Goal: Browse casually: Explore the website without a specific task or goal

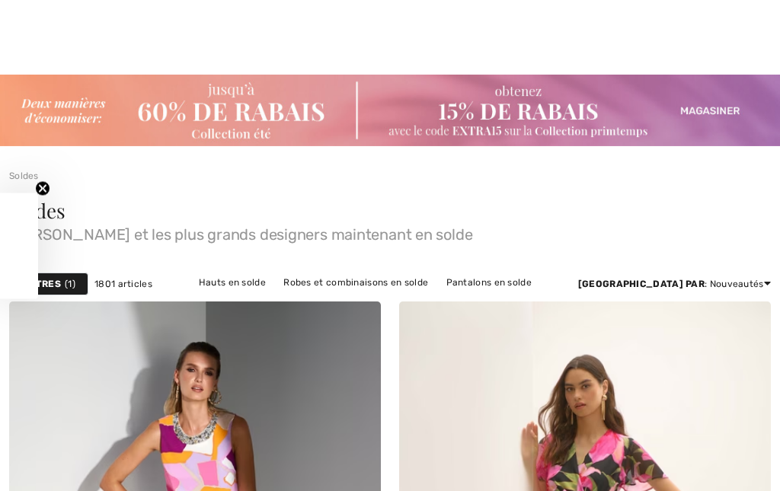
checkbox input "true"
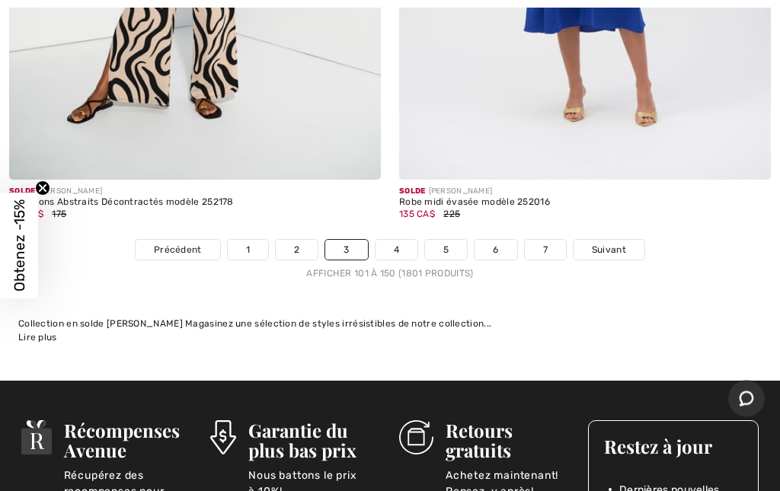
scroll to position [16275, 0]
click at [391, 240] on link "4" at bounding box center [397, 250] width 42 height 20
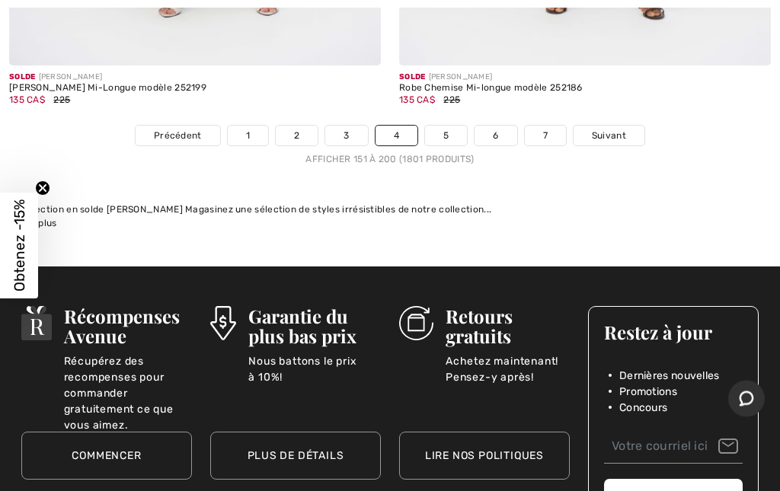
scroll to position [16264, 0]
click at [433, 126] on link "5" at bounding box center [446, 136] width 42 height 20
click at [446, 126] on link "5" at bounding box center [446, 136] width 42 height 20
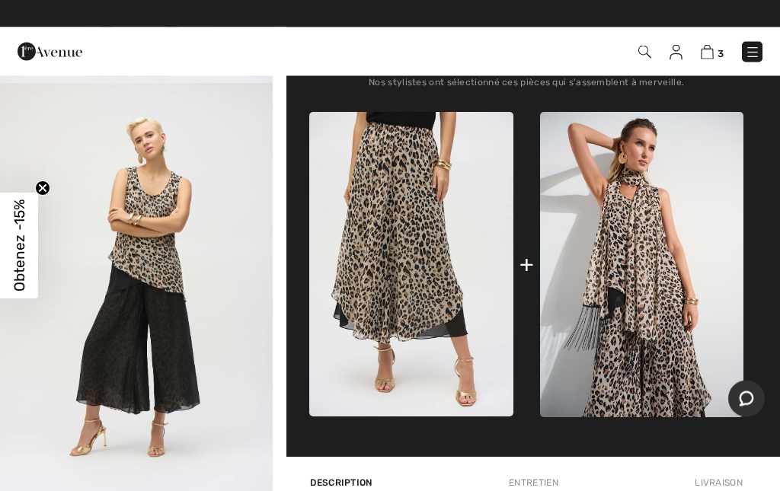
scroll to position [651, 0]
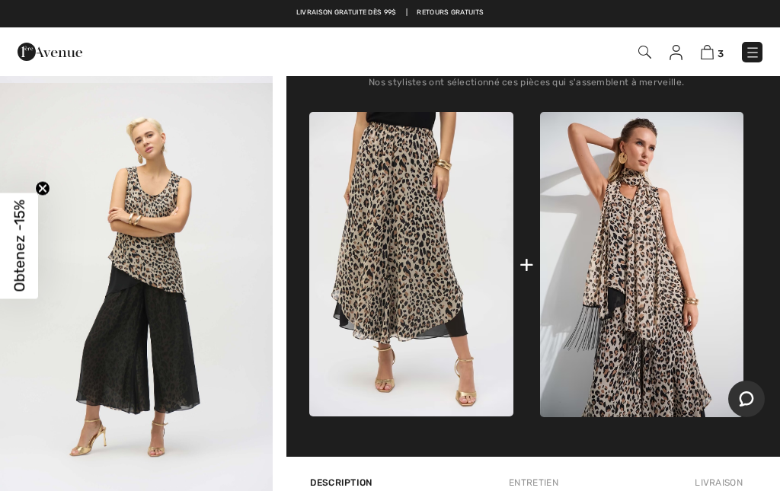
click at [638, 299] on img at bounding box center [641, 264] width 203 height 305
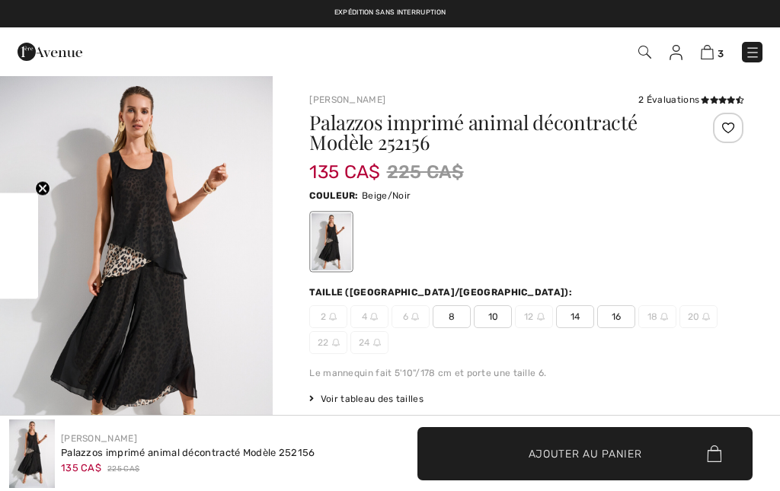
checkbox input "true"
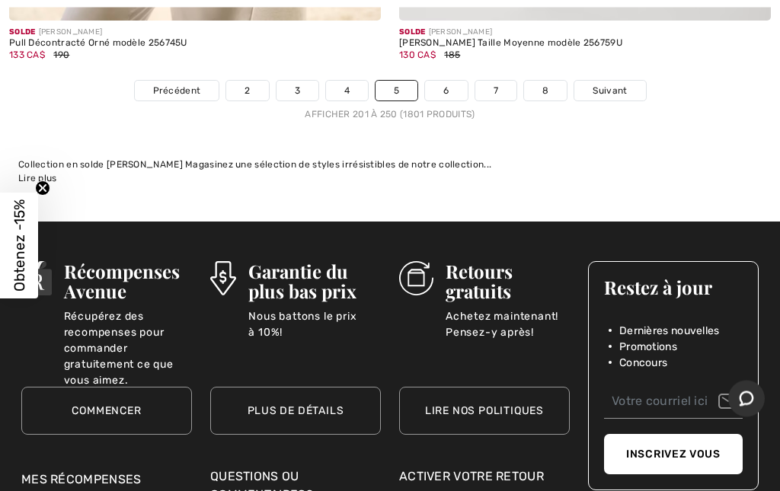
scroll to position [16561, 0]
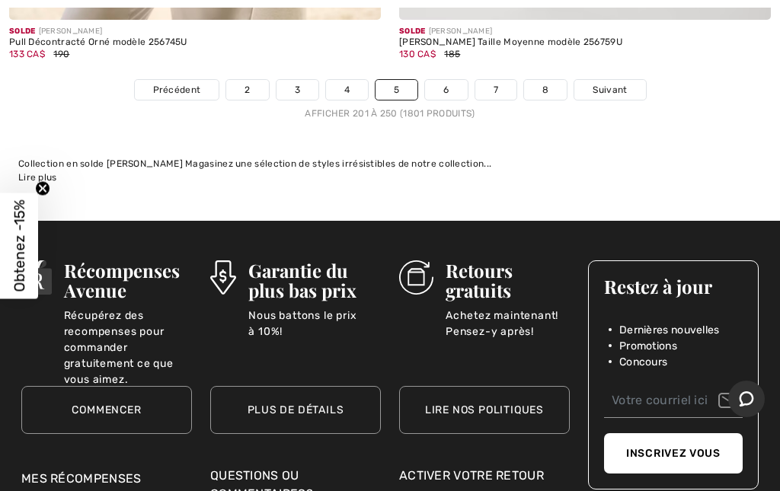
click at [449, 80] on link "6" at bounding box center [446, 90] width 42 height 20
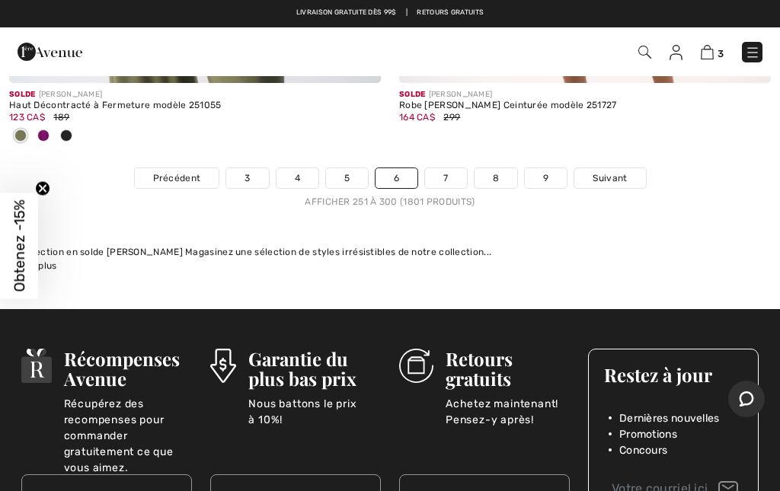
scroll to position [16498, 0]
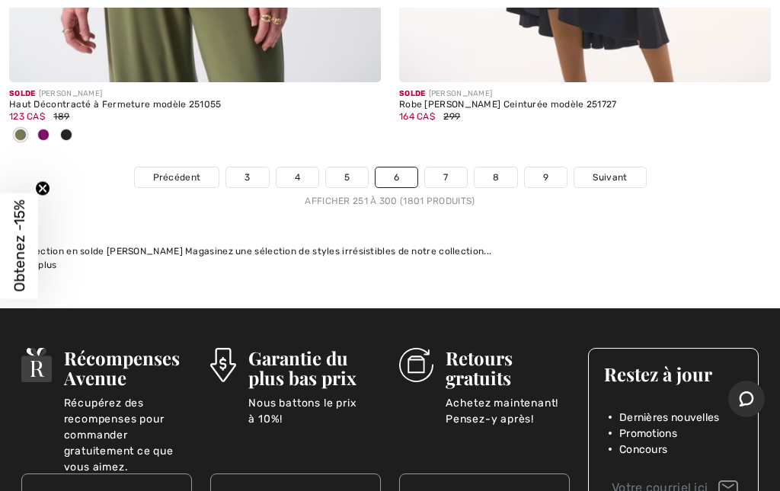
click at [441, 168] on link "7" at bounding box center [445, 178] width 41 height 20
click at [443, 168] on link "7" at bounding box center [445, 178] width 41 height 20
click at [444, 168] on link "7" at bounding box center [445, 178] width 41 height 20
click at [442, 168] on link "7" at bounding box center [445, 178] width 41 height 20
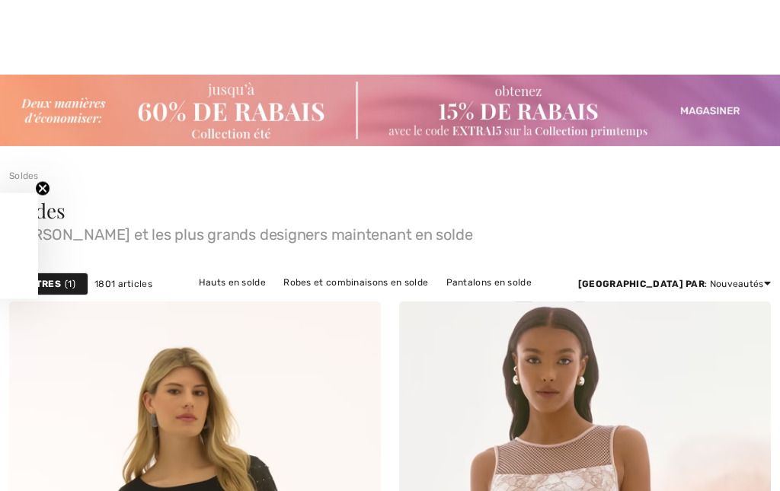
scroll to position [1208, 0]
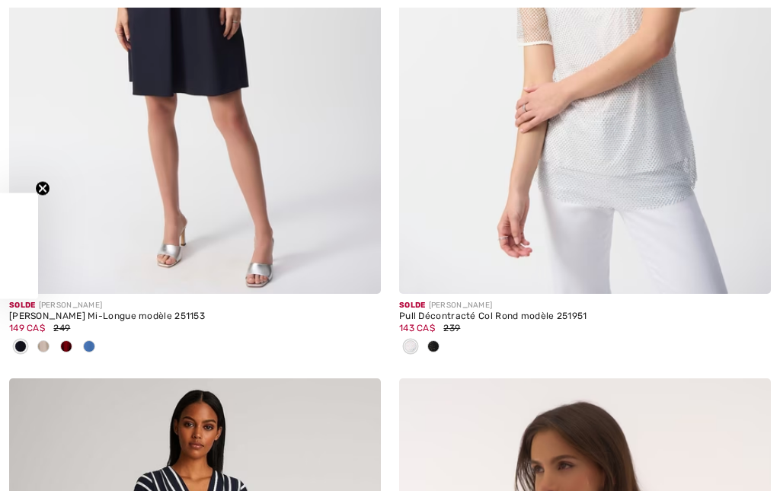
checkbox input "true"
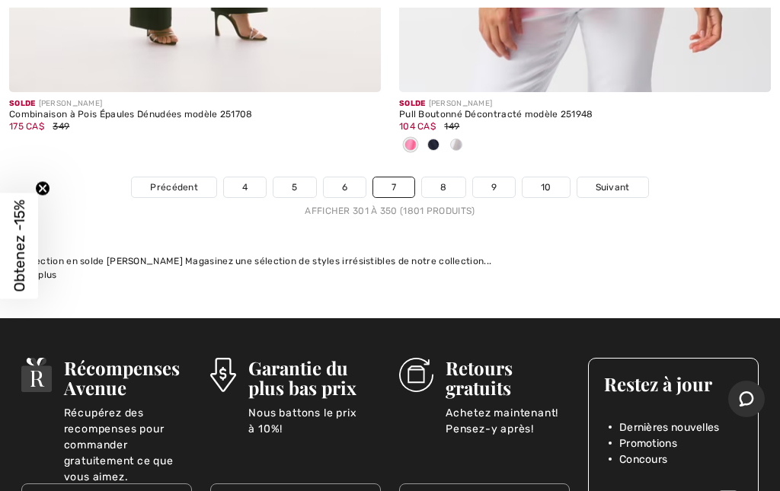
scroll to position [16738, 0]
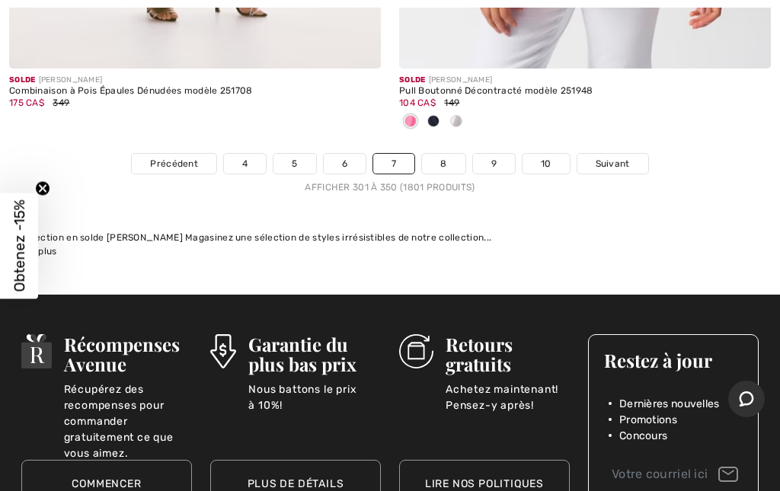
click at [445, 154] on link "8" at bounding box center [443, 164] width 43 height 20
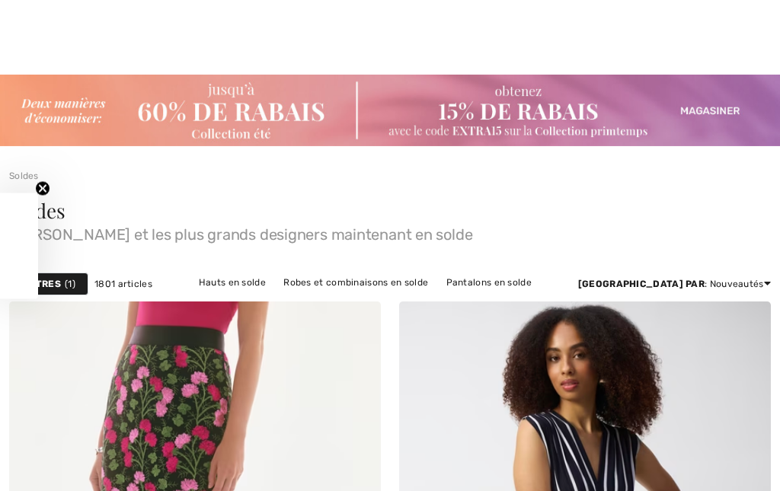
scroll to position [1189, 0]
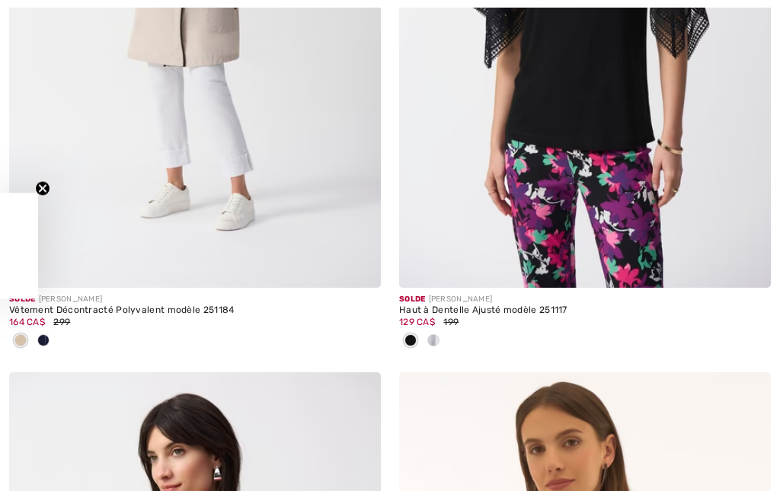
checkbox input "true"
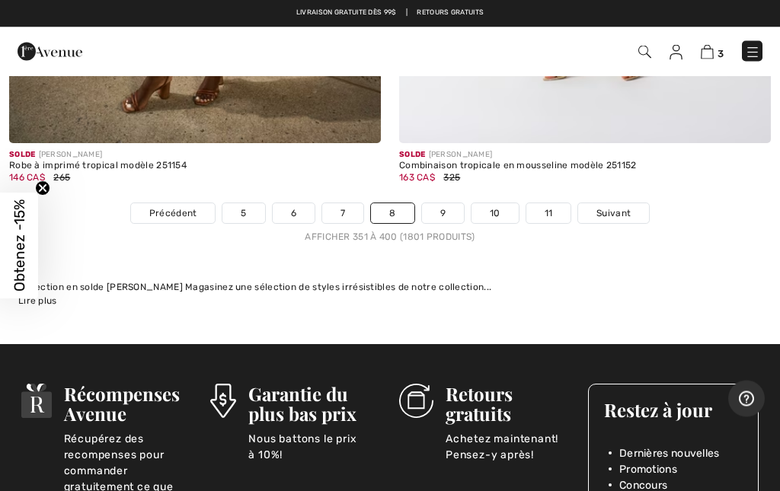
scroll to position [16287, 0]
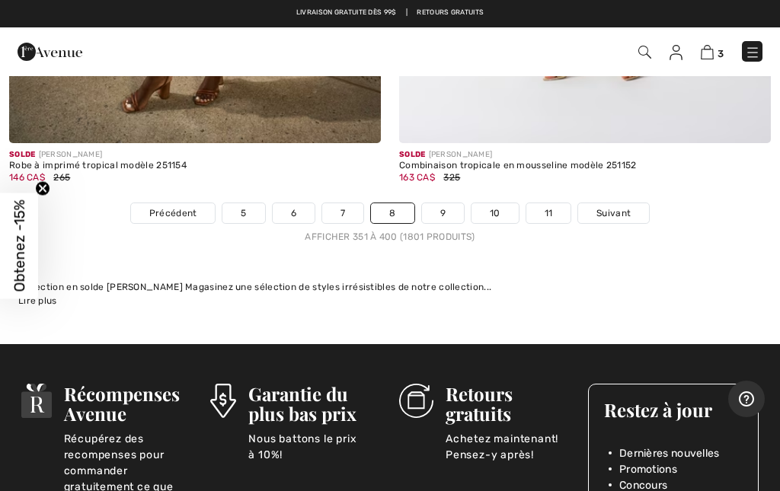
click at [443, 205] on link "9" at bounding box center [443, 213] width 42 height 20
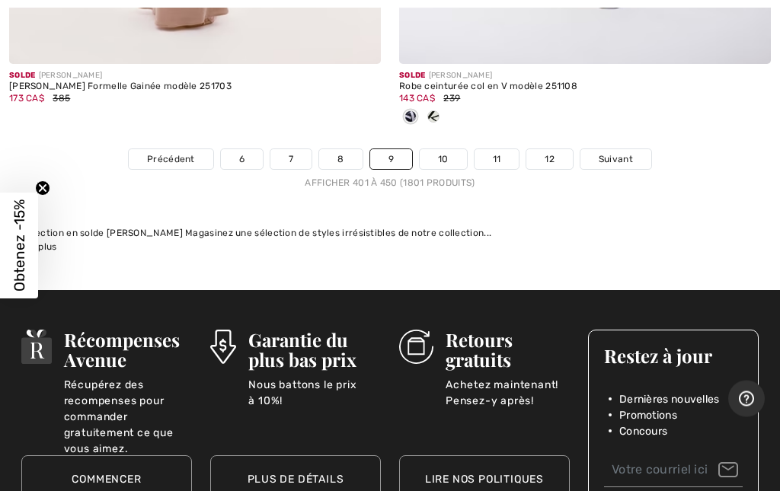
scroll to position [16468, 0]
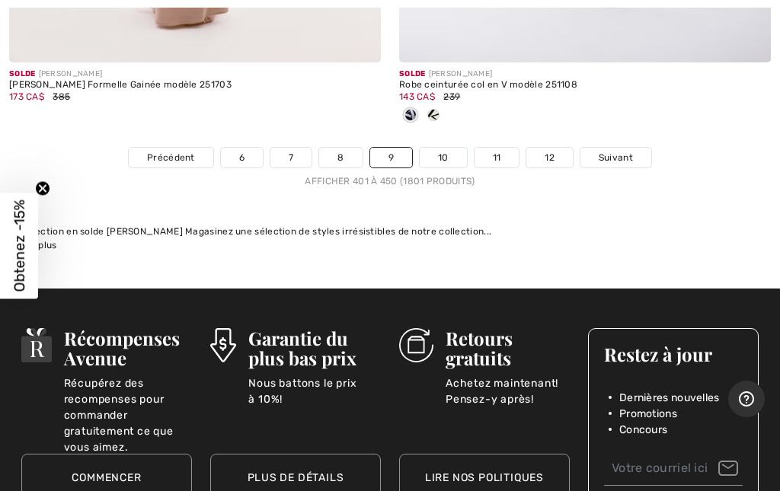
click at [446, 149] on link "10" at bounding box center [443, 158] width 47 height 20
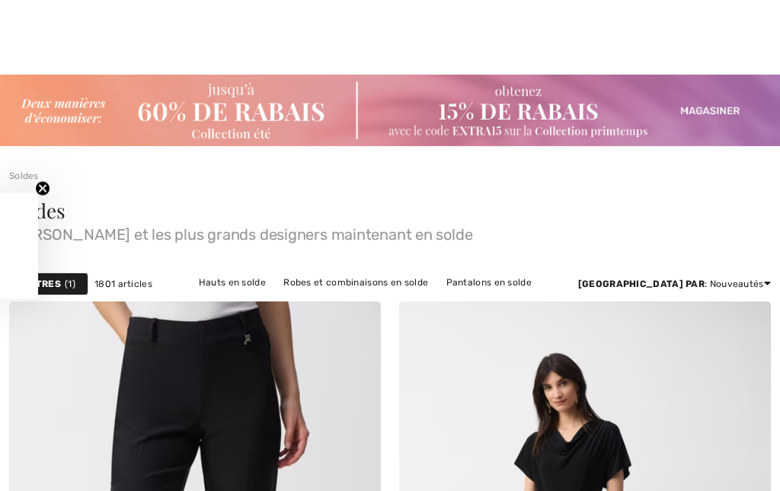
scroll to position [1057, 0]
